Goal: Transaction & Acquisition: Purchase product/service

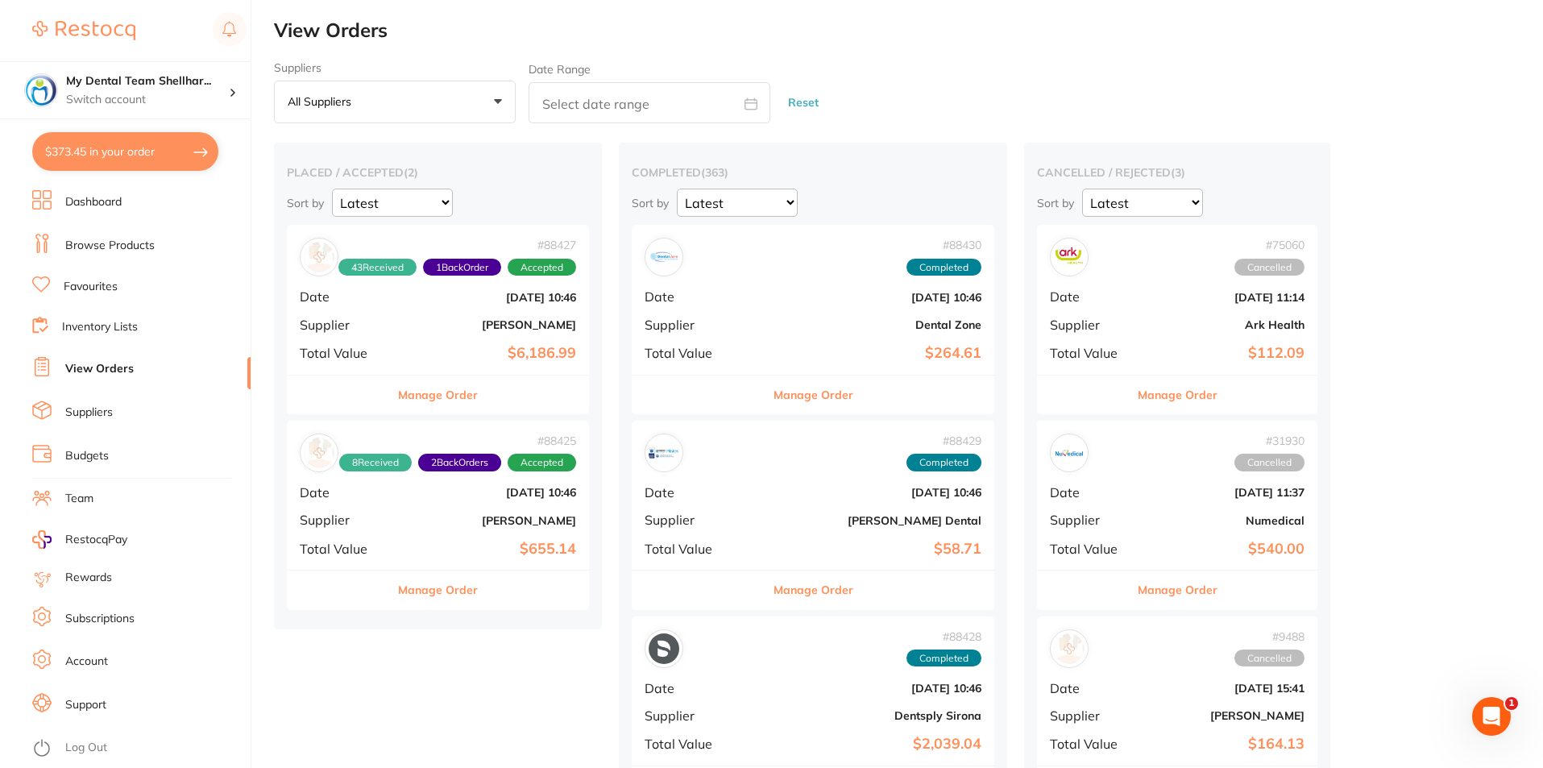
drag, startPoint x: 102, startPoint y: 242, endPoint x: 147, endPoint y: 226, distance: 47.2
click at [102, 243] on link "Browse Products" at bounding box center [109, 246] width 89 height 16
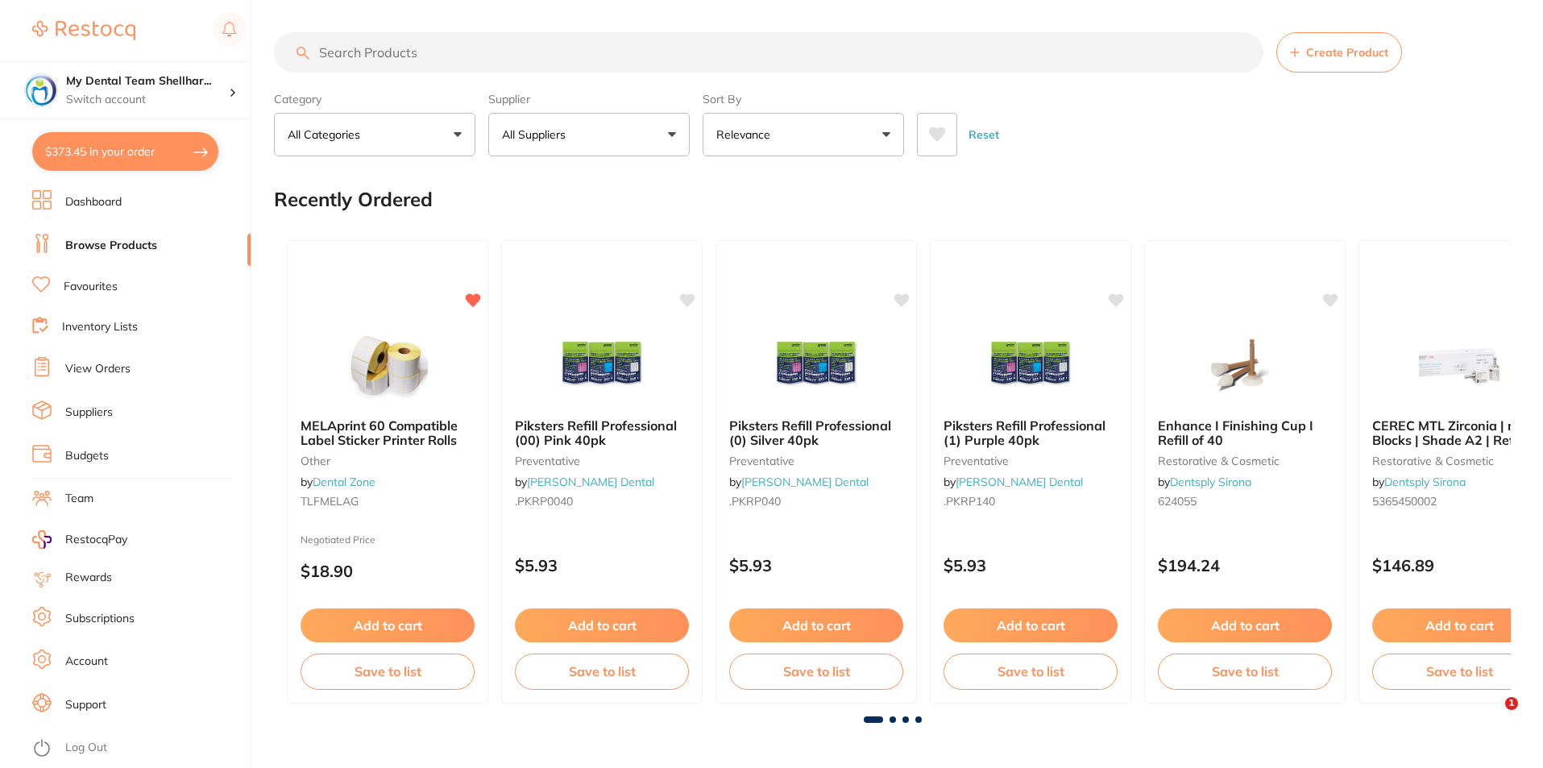
click at [537, 52] on input "search" at bounding box center [769, 52] width 990 height 40
paste input "5365450004"
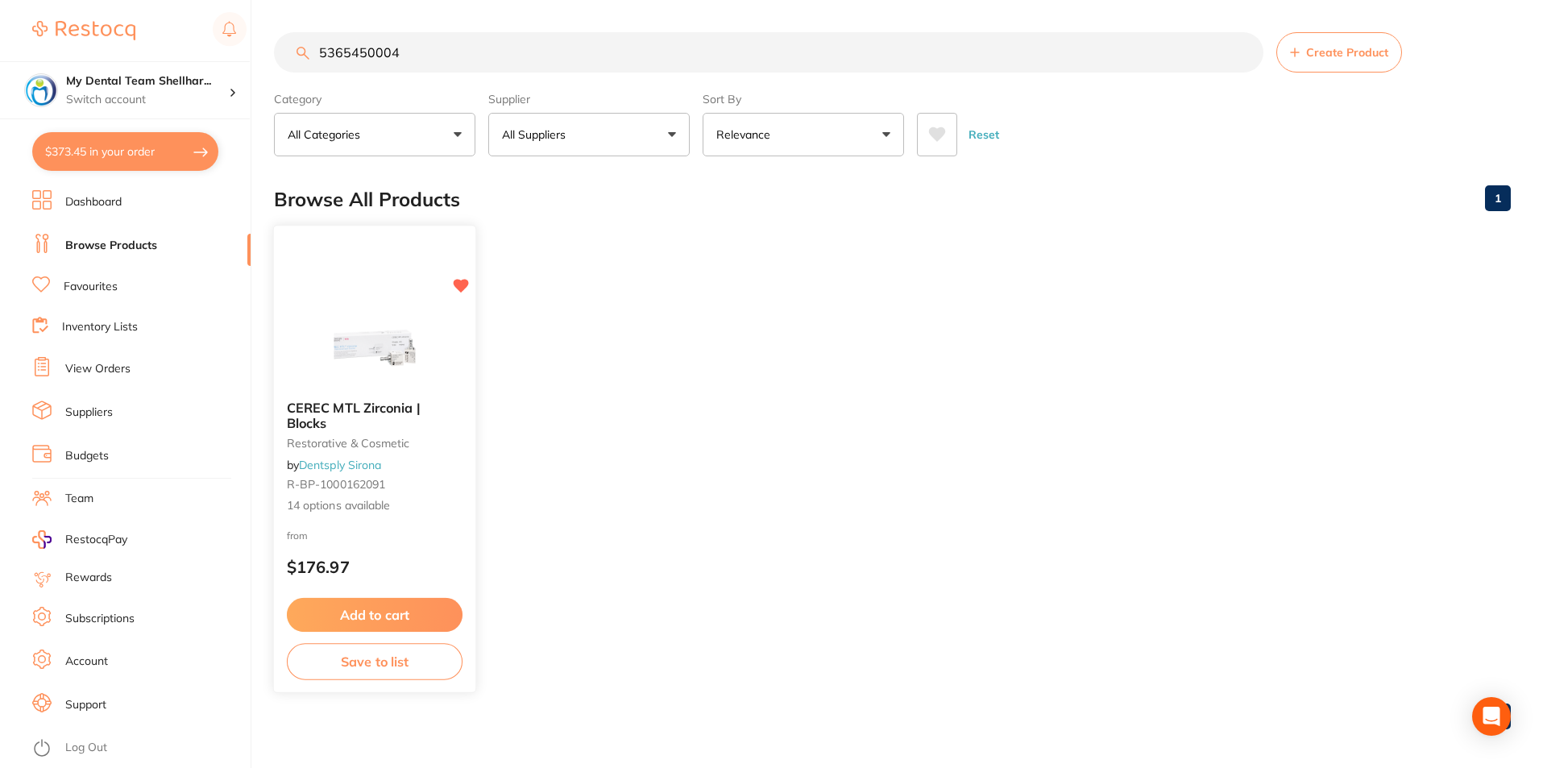
type input "5365450004"
click at [359, 360] on img at bounding box center [375, 346] width 106 height 81
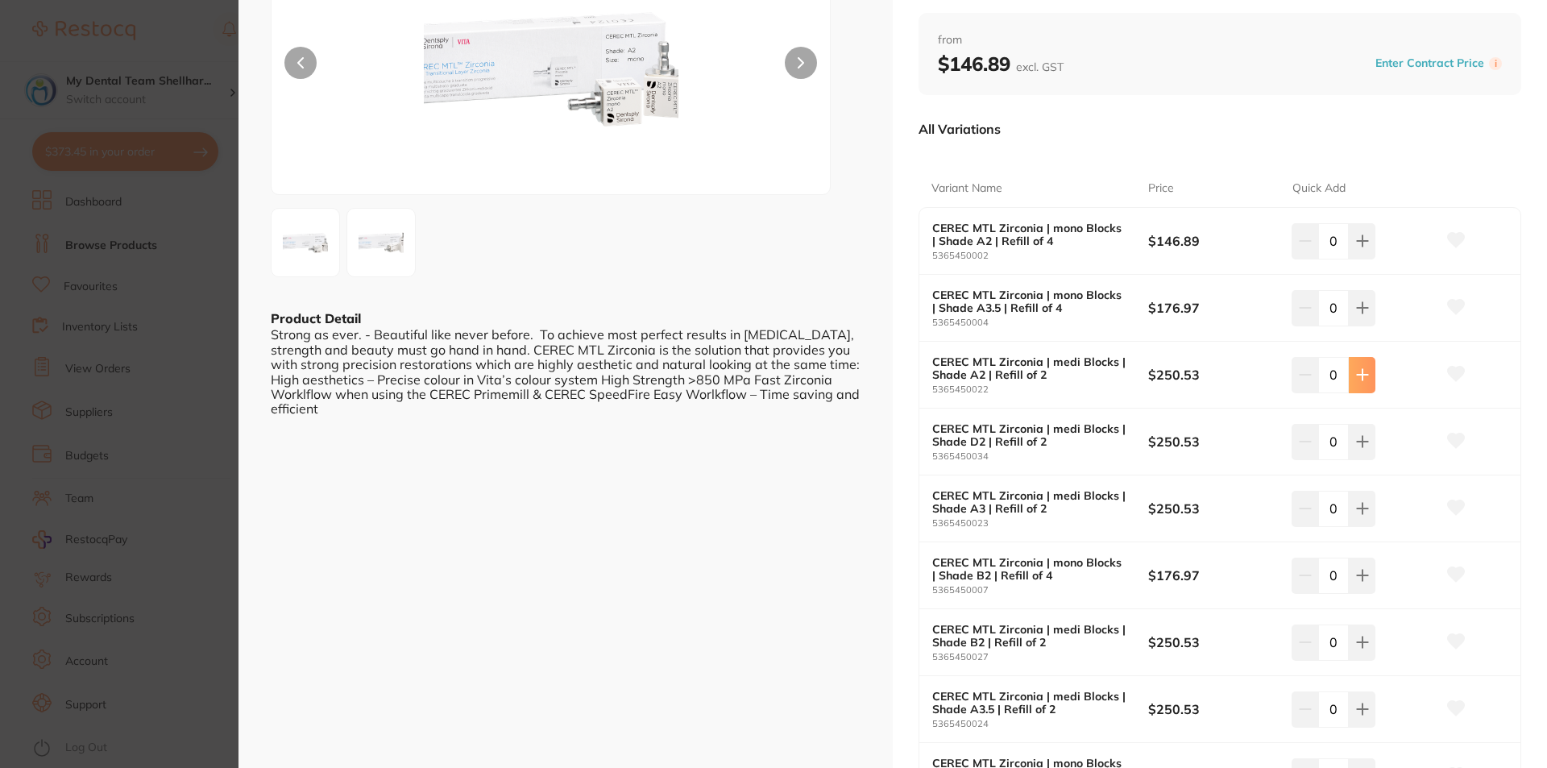
click at [1356, 380] on icon at bounding box center [1362, 374] width 13 height 13
type input "1"
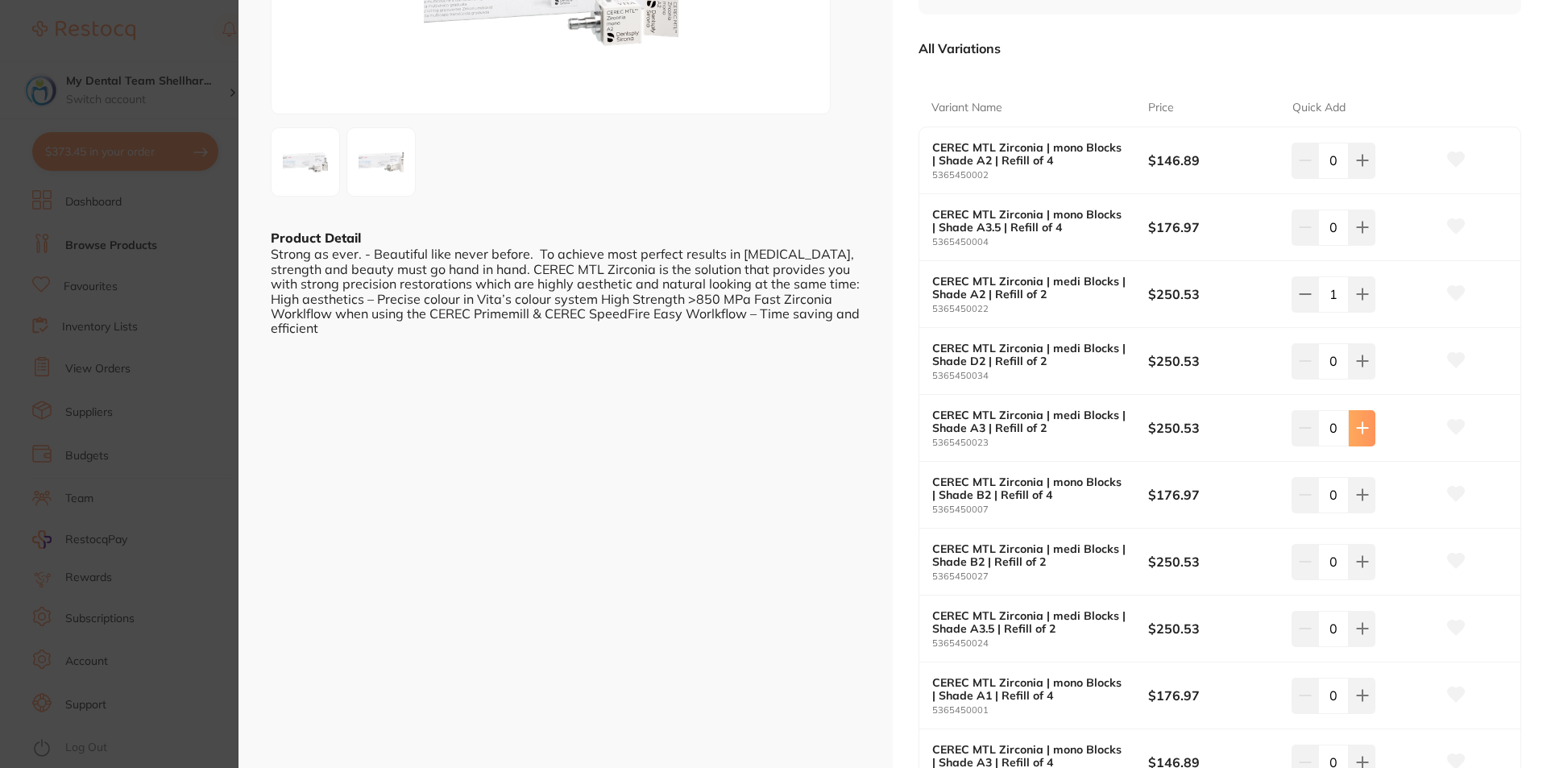
click at [1372, 434] on button at bounding box center [1362, 427] width 27 height 35
type input "1"
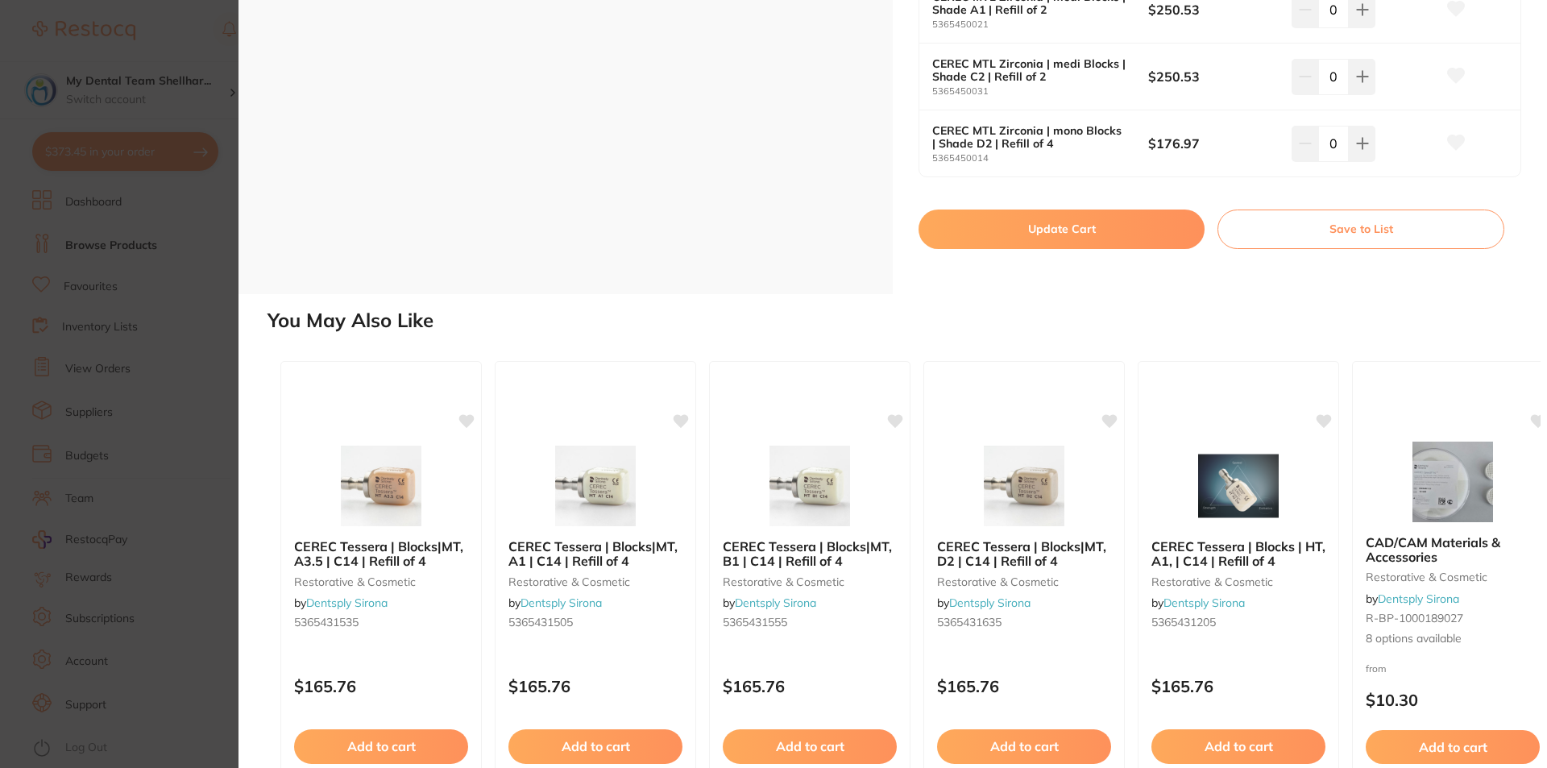
click at [1045, 240] on button "Update Cart" at bounding box center [1062, 229] width 286 height 39
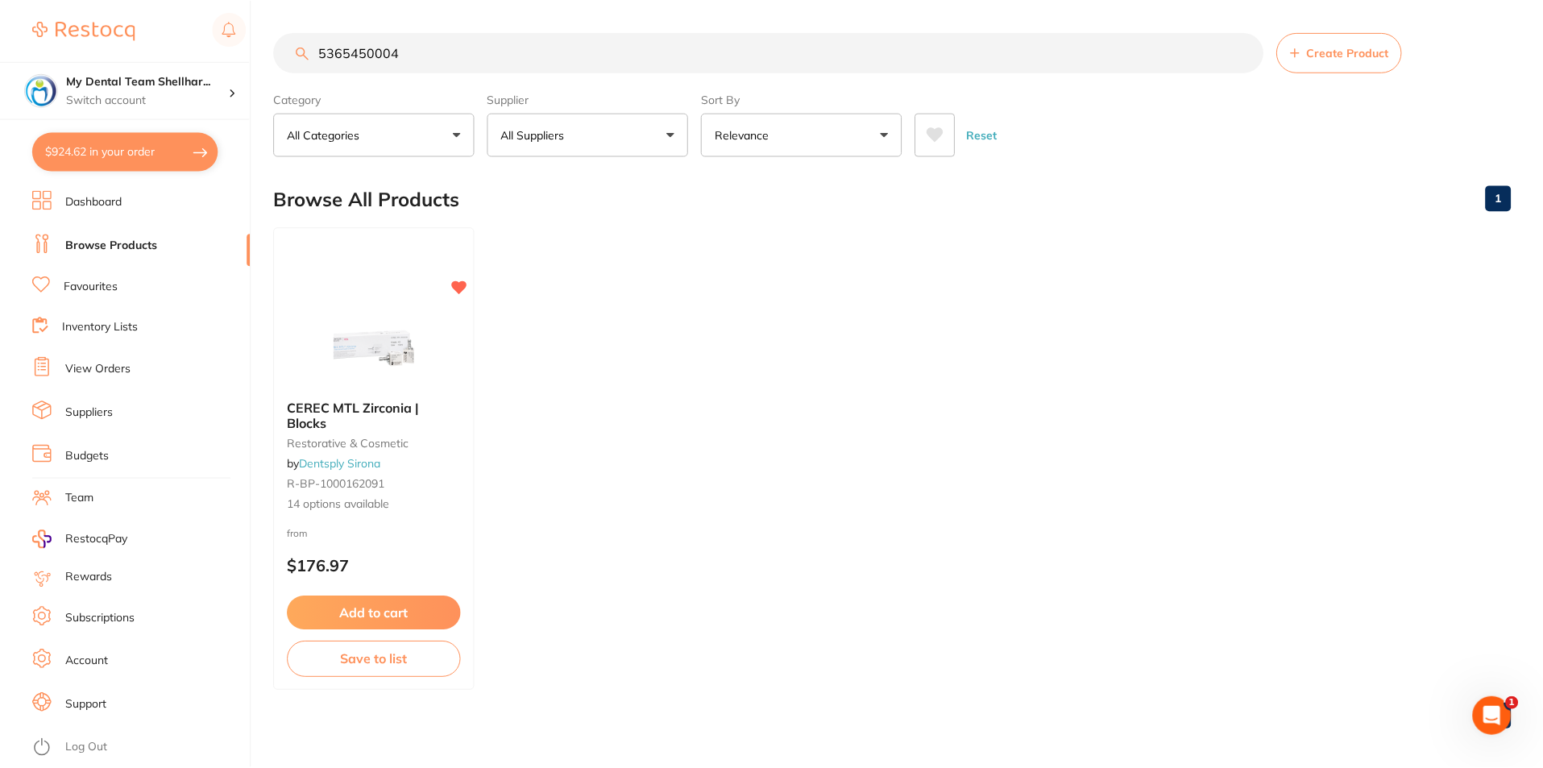
scroll to position [1, 0]
click at [112, 157] on button "$924.62 in your order" at bounding box center [125, 151] width 186 height 39
checkbox input "true"
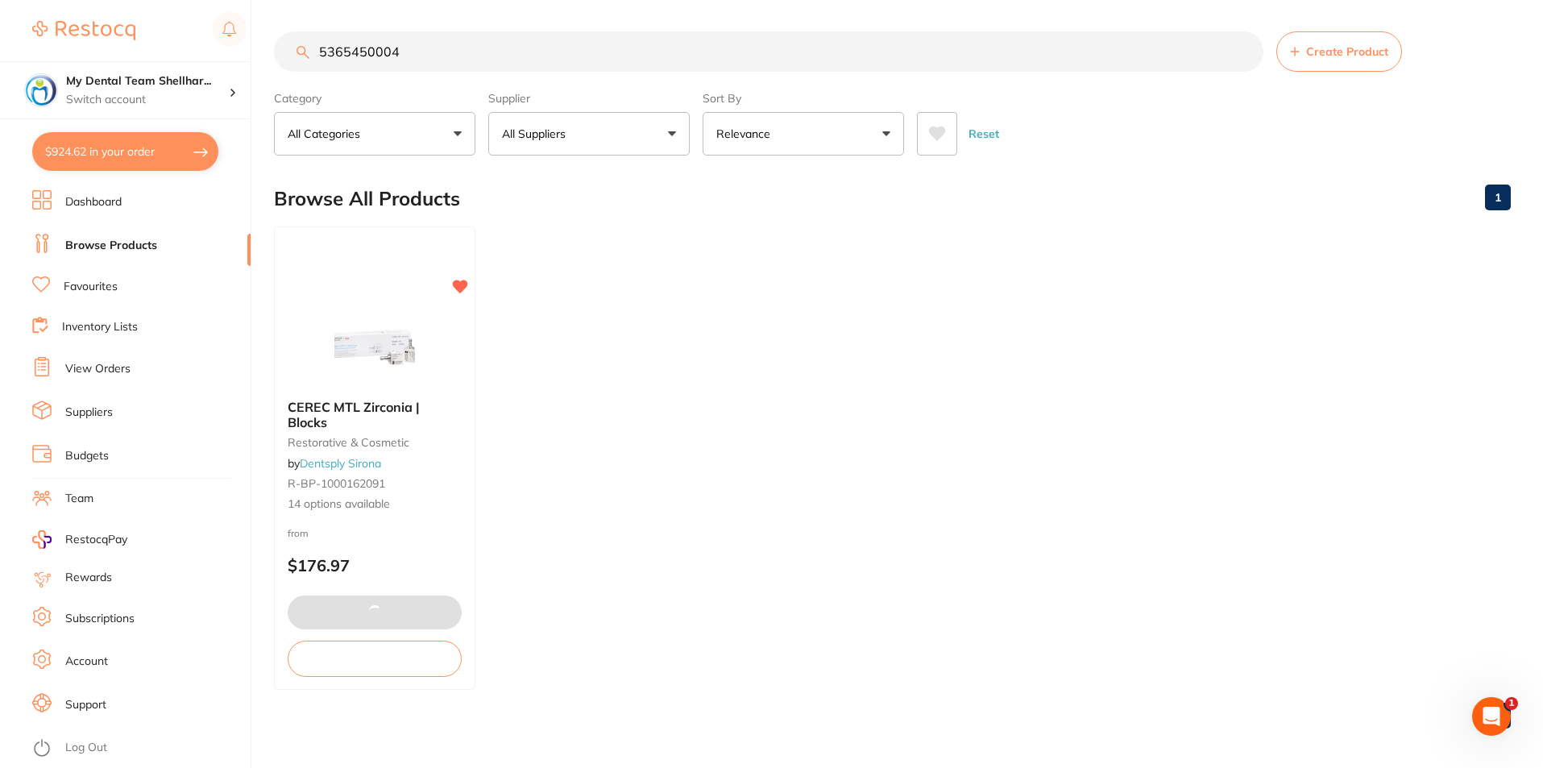
checkbox input "true"
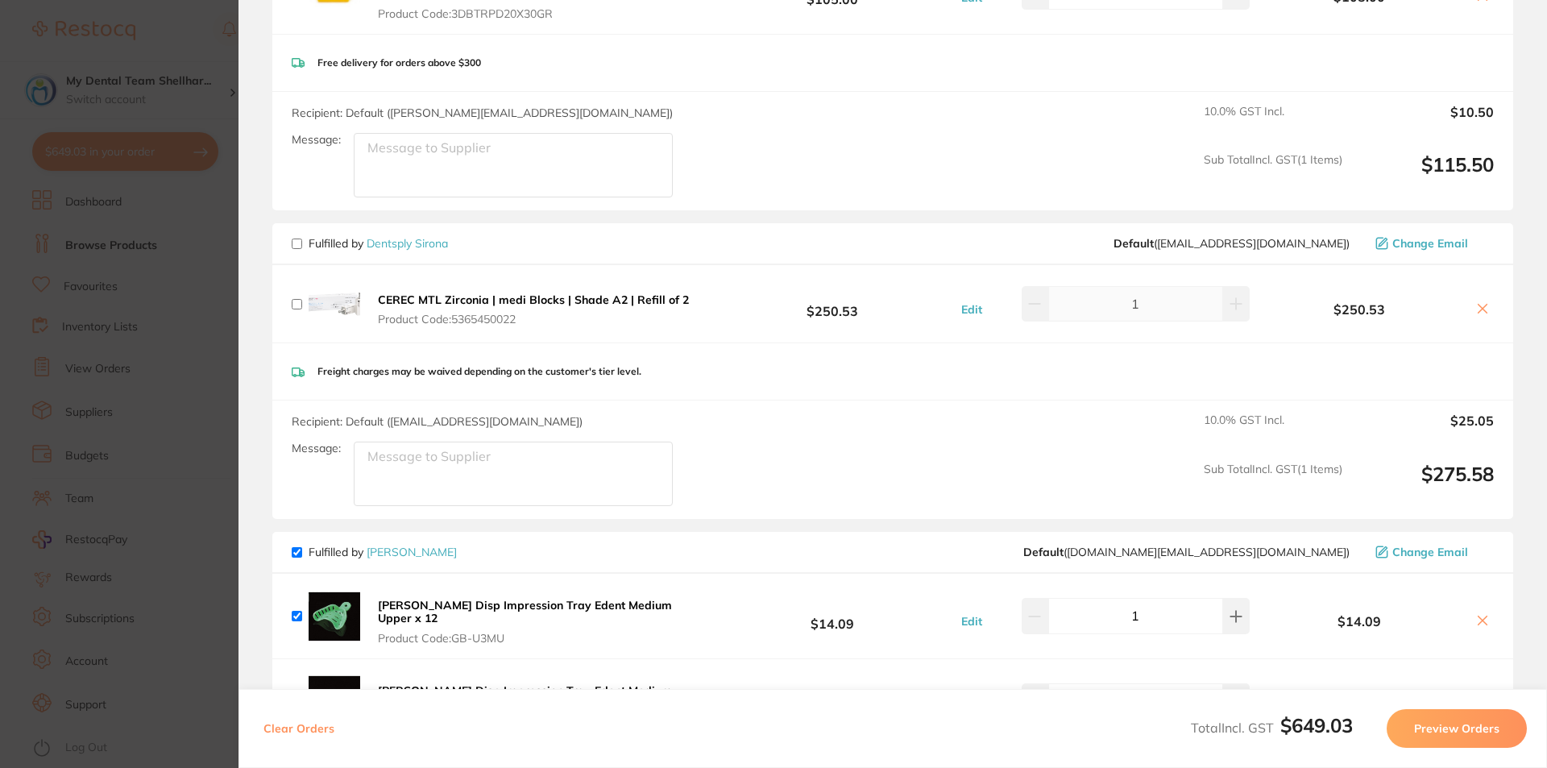
checkbox input "false"
checkbox input "true"
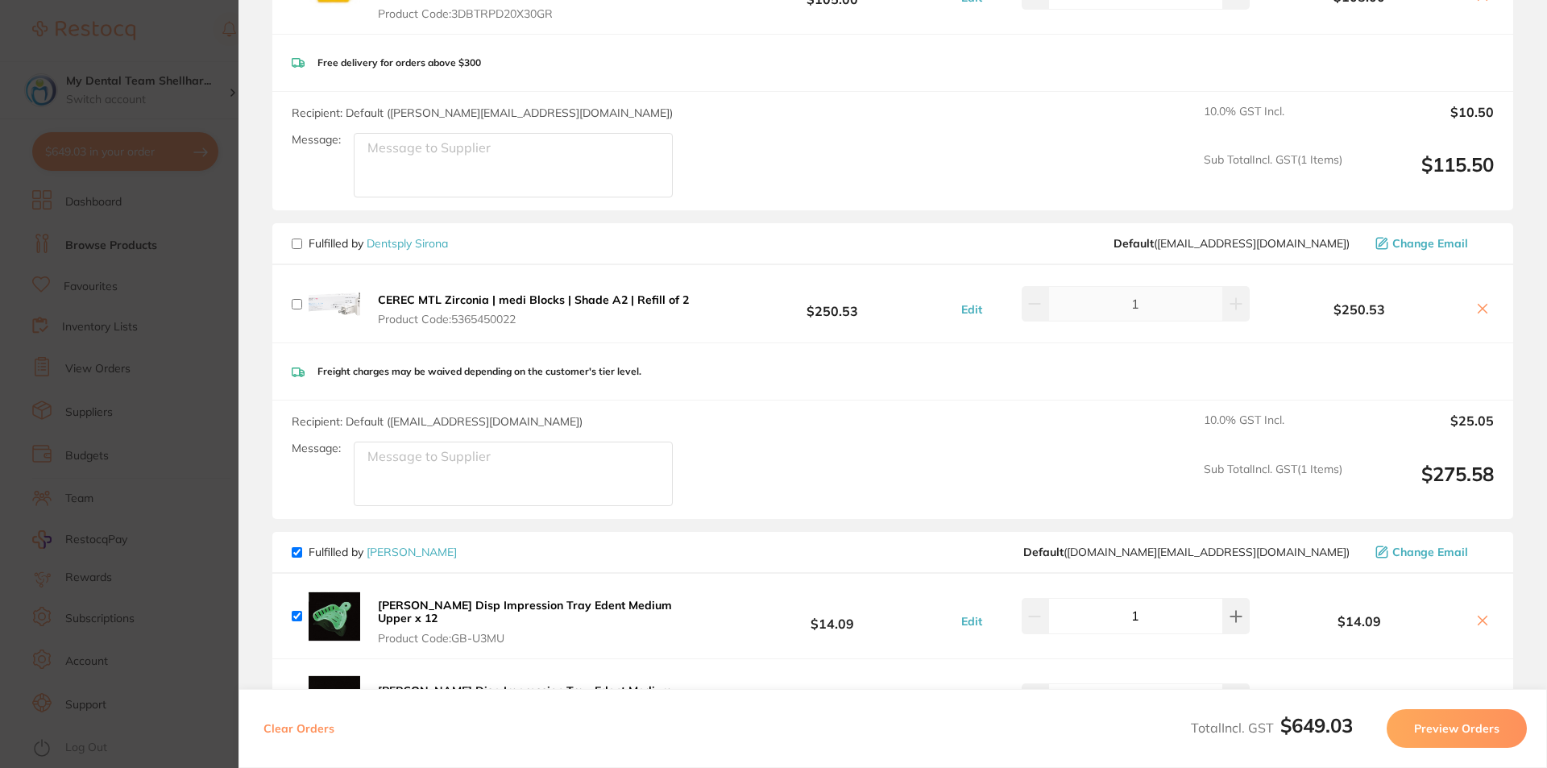
checkbox input "true"
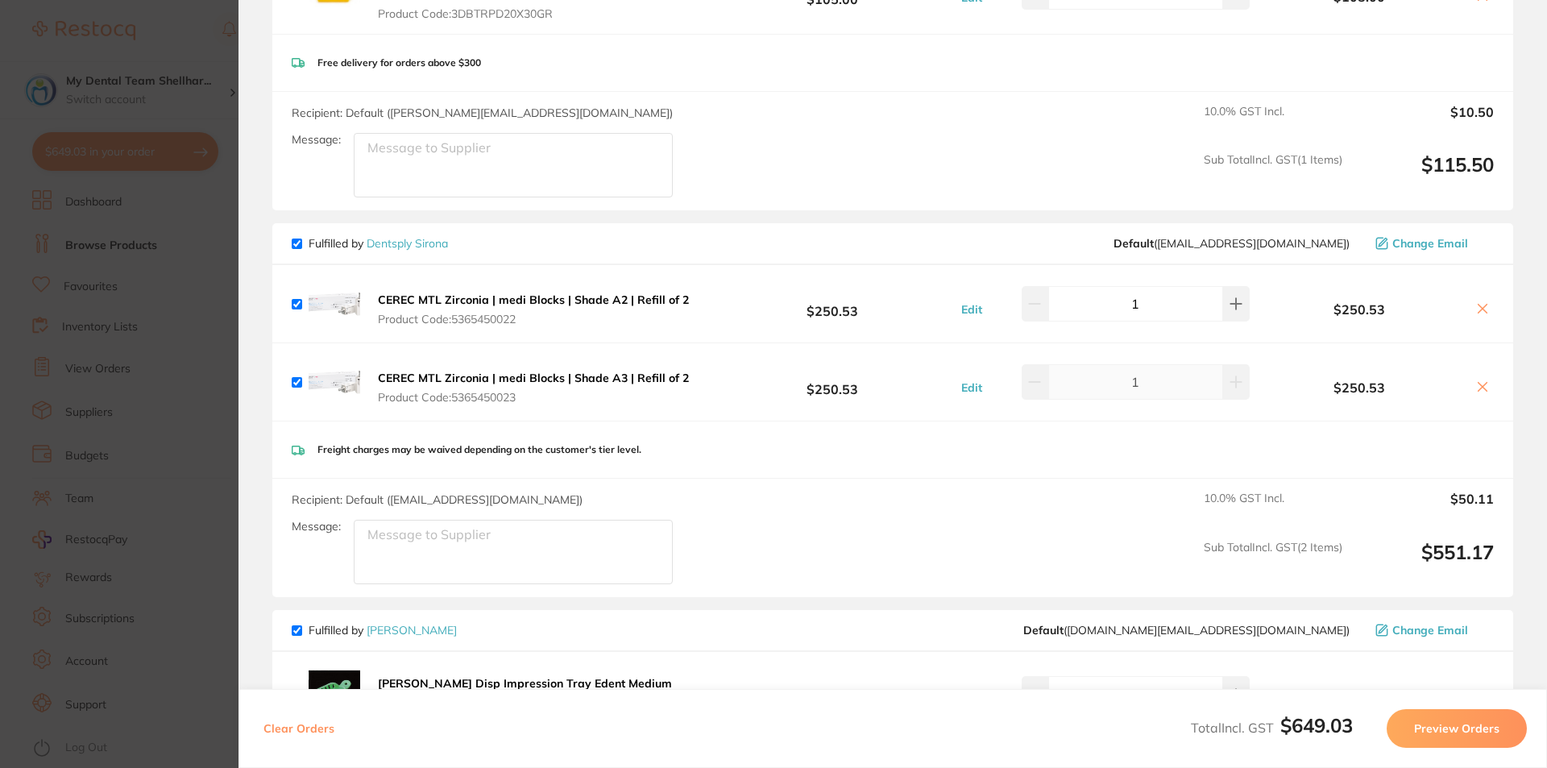
checkbox input "true"
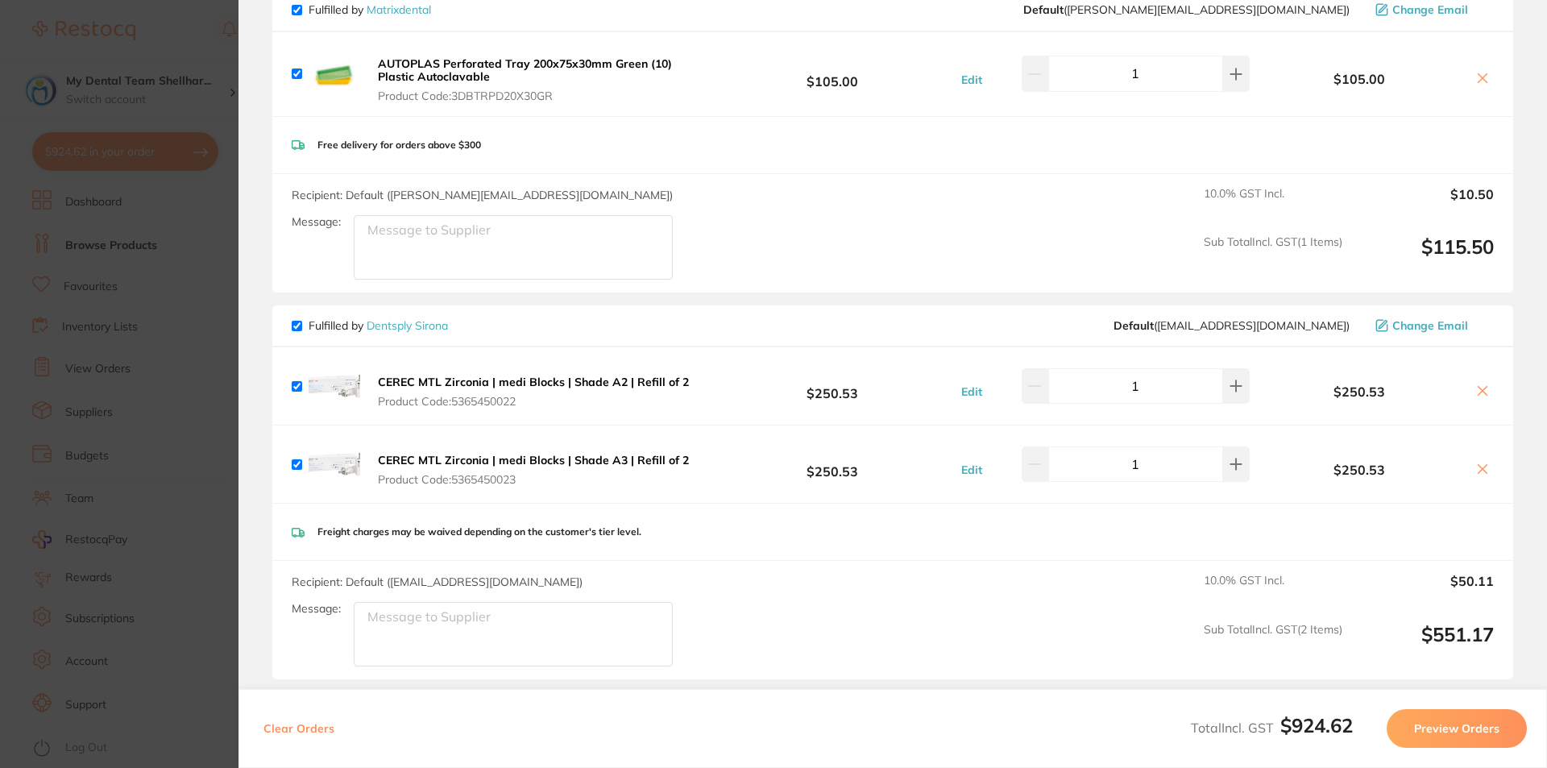
scroll to position [1773, 0]
click at [206, 415] on section "Update RRP Set your pre negotiated price for this item. Item Agreed RRP (excl. …" at bounding box center [773, 384] width 1547 height 768
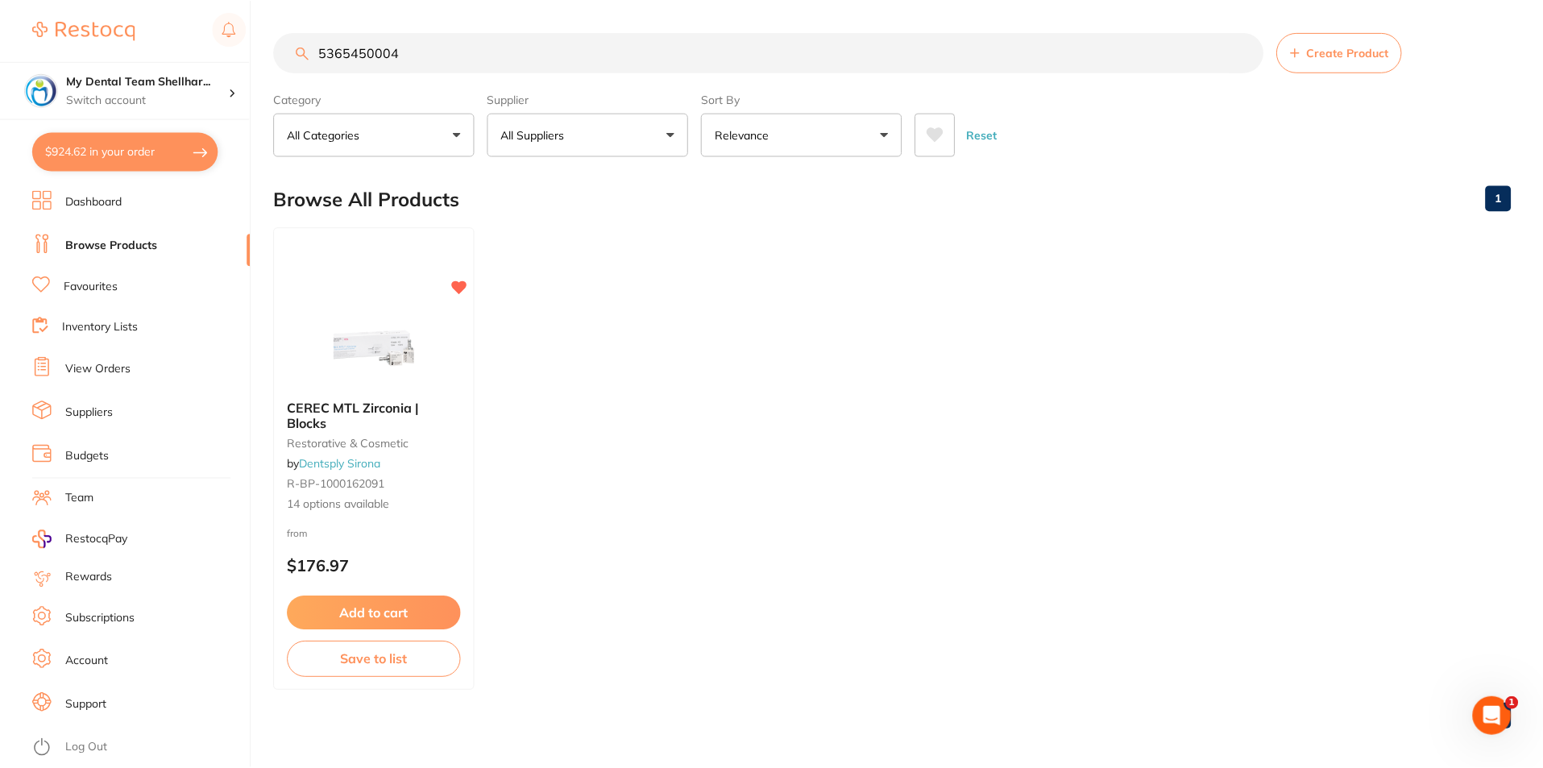
scroll to position [1, 0]
